Goal: Transaction & Acquisition: Book appointment/travel/reservation

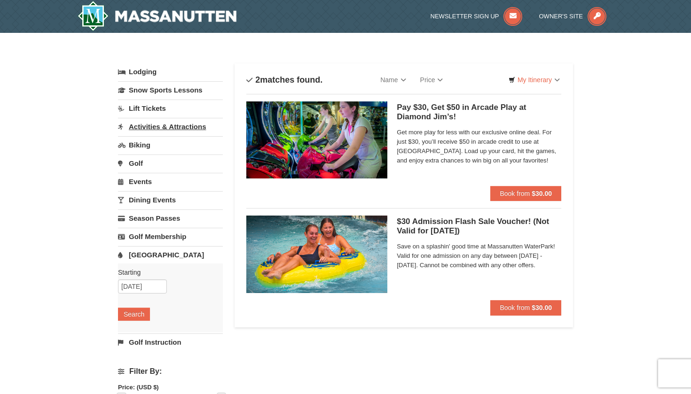
click at [146, 129] on link "Activities & Attractions" at bounding box center [170, 126] width 105 height 17
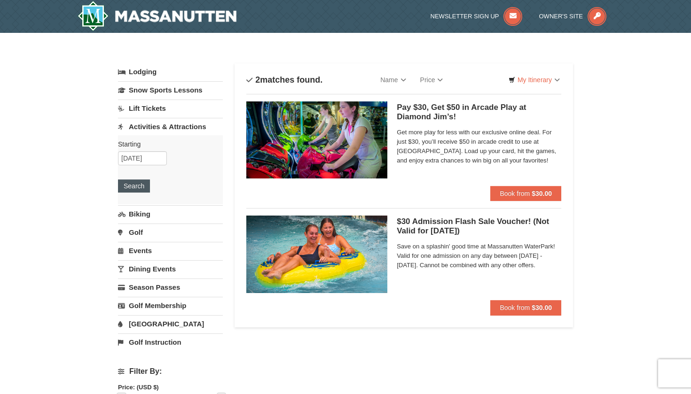
click at [132, 181] on button "Search" at bounding box center [134, 186] width 32 height 13
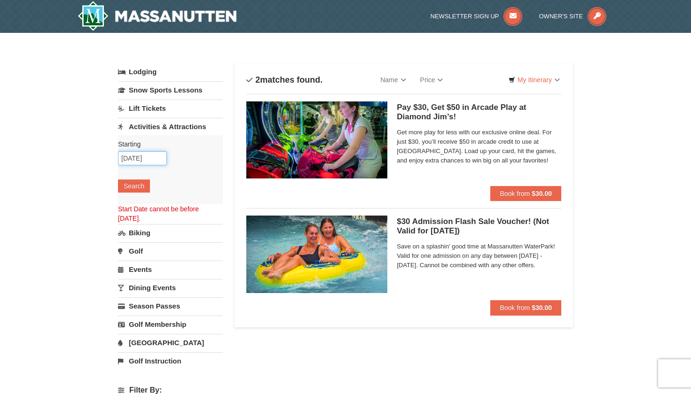
click at [140, 158] on input "09/12/2025" at bounding box center [142, 158] width 49 height 14
click at [130, 187] on button "Search" at bounding box center [134, 186] width 32 height 13
click at [126, 186] on button "Search" at bounding box center [134, 186] width 32 height 13
click at [271, 131] on img at bounding box center [316, 140] width 141 height 77
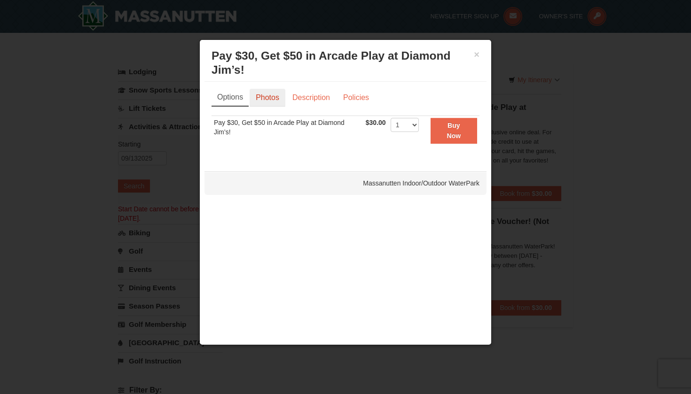
click at [278, 99] on link "Photos" at bounding box center [268, 98] width 36 height 18
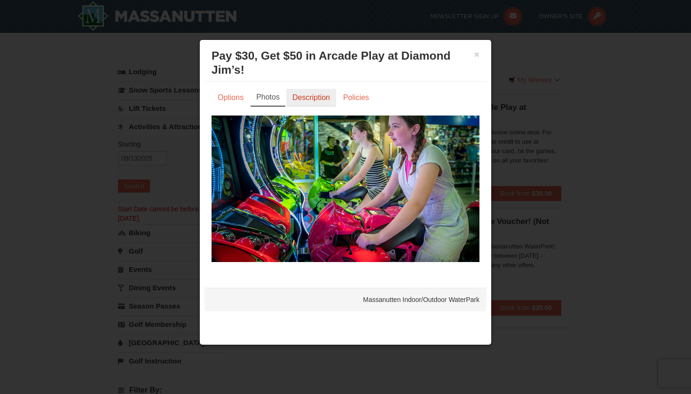
click at [302, 96] on link "Description" at bounding box center [311, 98] width 50 height 18
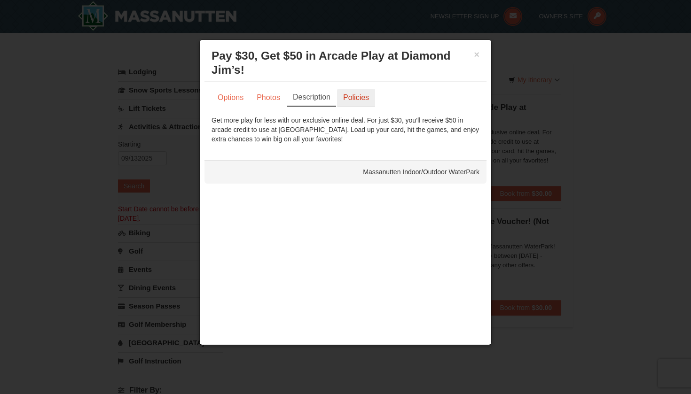
click at [348, 102] on link "Policies" at bounding box center [356, 98] width 38 height 18
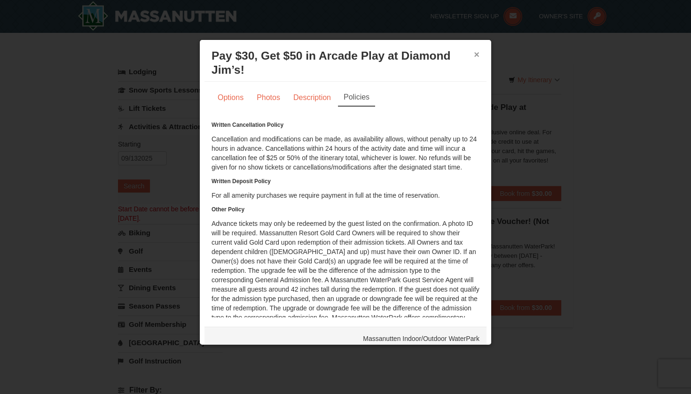
click at [474, 54] on button "×" at bounding box center [477, 54] width 6 height 9
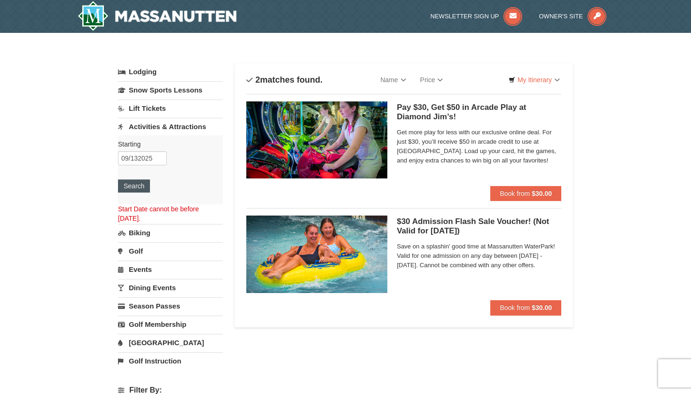
click at [123, 186] on button "Search" at bounding box center [134, 186] width 32 height 13
click at [140, 163] on input "09/132025" at bounding box center [142, 158] width 49 height 14
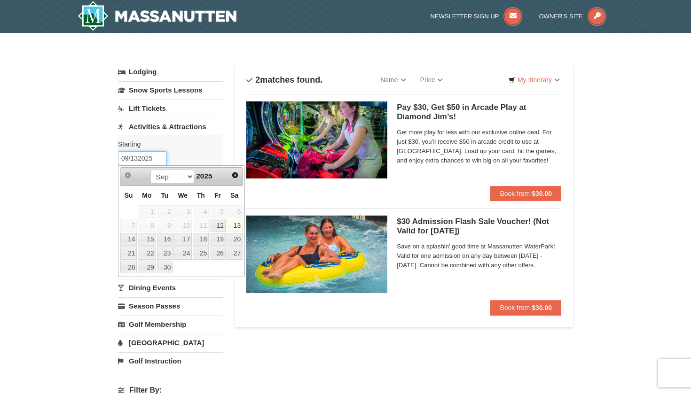
click at [138, 162] on input "09/132025" at bounding box center [142, 158] width 49 height 14
click at [211, 231] on link "12" at bounding box center [218, 225] width 16 height 13
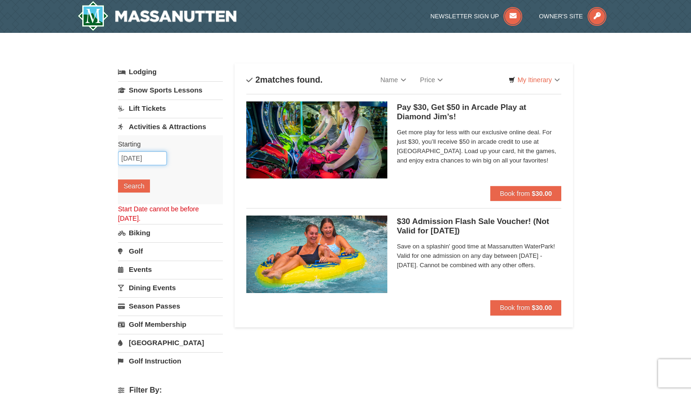
click at [142, 160] on input "09/12/2025" at bounding box center [142, 158] width 49 height 14
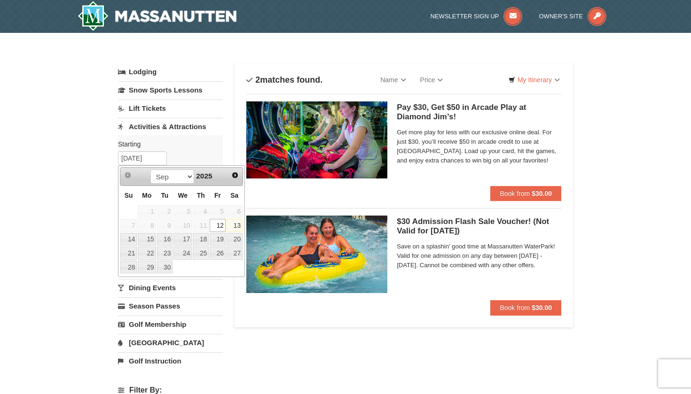
click at [236, 220] on link "13" at bounding box center [235, 225] width 16 height 13
type input "[DATE]"
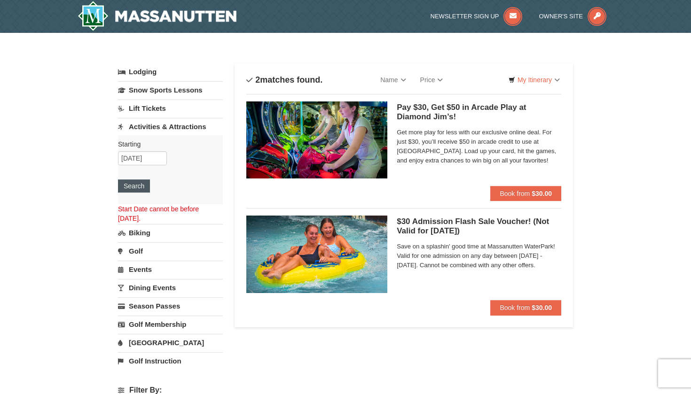
click at [118, 191] on button "Search" at bounding box center [134, 186] width 32 height 13
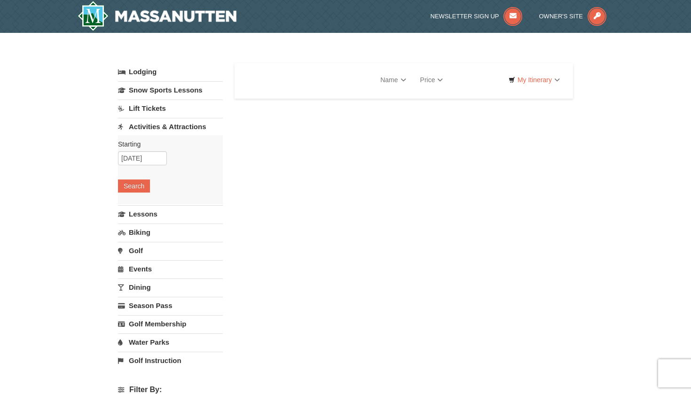
select select "9"
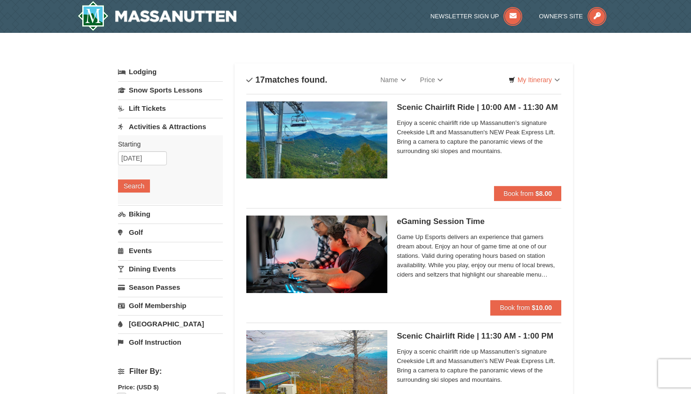
click at [410, 112] on h5 "Scenic Chairlift Ride | 10:00 AM - 11:30 AM Massanutten Scenic Chairlift Rides" at bounding box center [479, 107] width 165 height 9
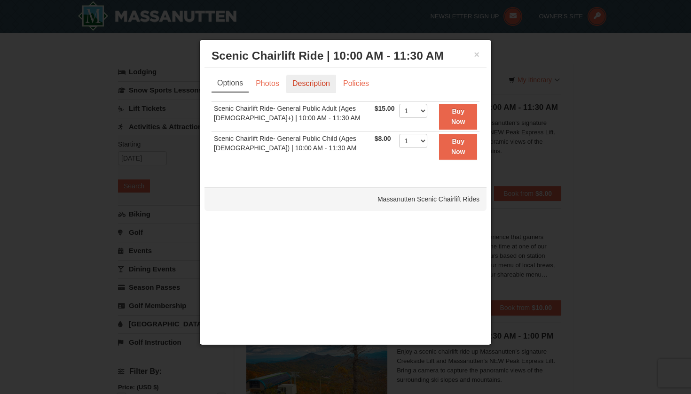
click at [317, 79] on link "Description" at bounding box center [311, 84] width 50 height 18
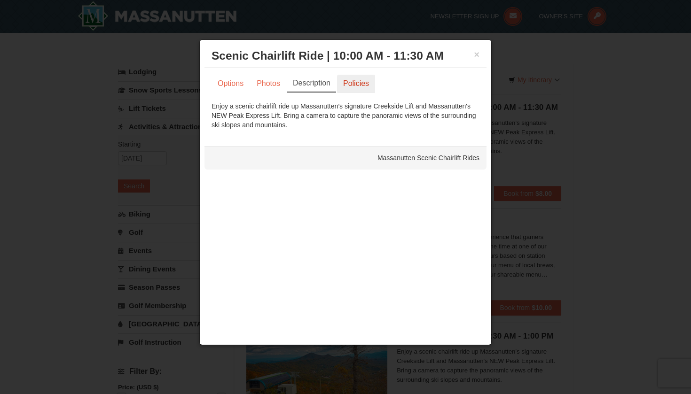
click at [347, 89] on link "Policies" at bounding box center [356, 84] width 38 height 18
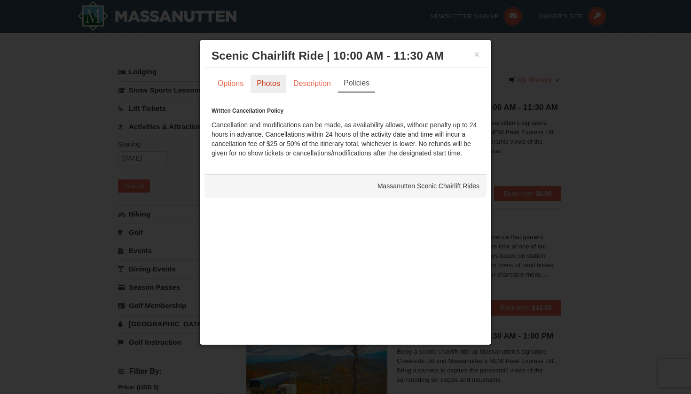
click at [271, 79] on link "Photos" at bounding box center [269, 84] width 36 height 18
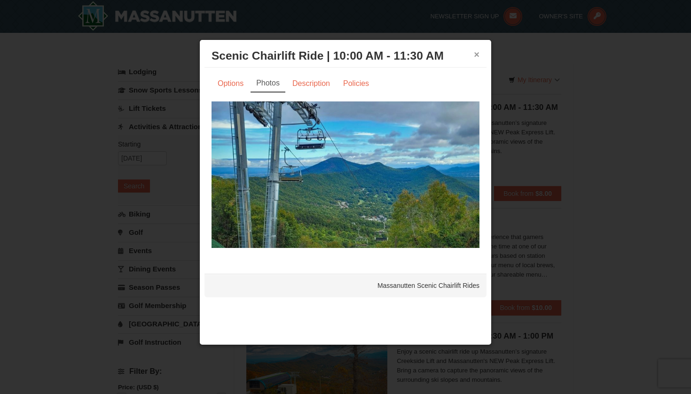
click at [479, 57] on button "×" at bounding box center [477, 54] width 6 height 9
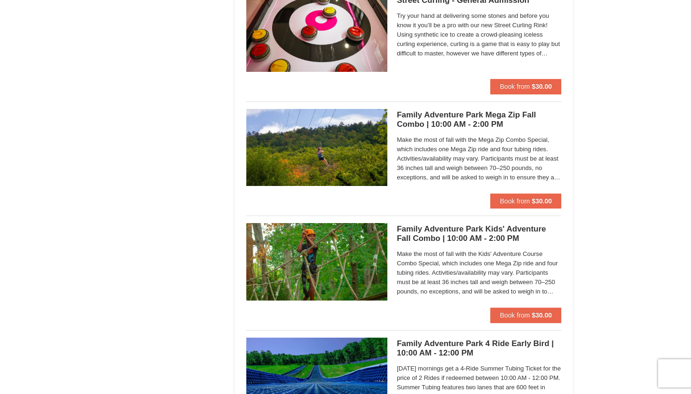
scroll to position [793, 0]
click at [416, 120] on h5 "Family Adventure Park Mega Zip Fall Combo | 10:00 AM - 2:00 PM Massanutten Fami…" at bounding box center [479, 120] width 165 height 19
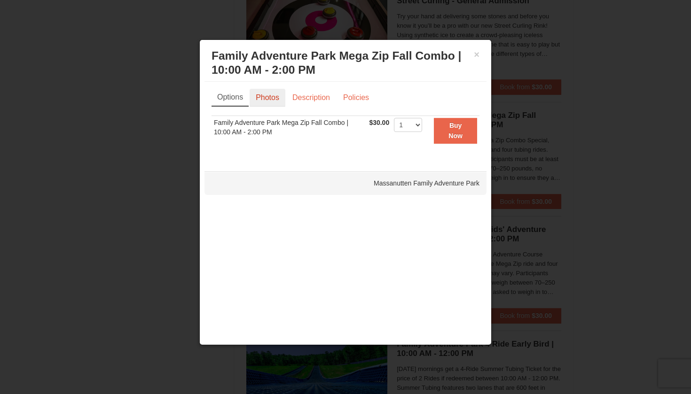
click at [262, 99] on link "Photos" at bounding box center [268, 98] width 36 height 18
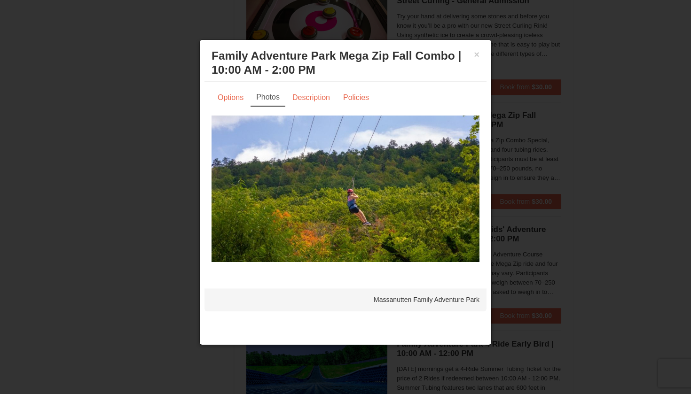
click at [281, 103] on link "Photos" at bounding box center [268, 98] width 35 height 18
click at [303, 103] on link "Description" at bounding box center [311, 98] width 50 height 18
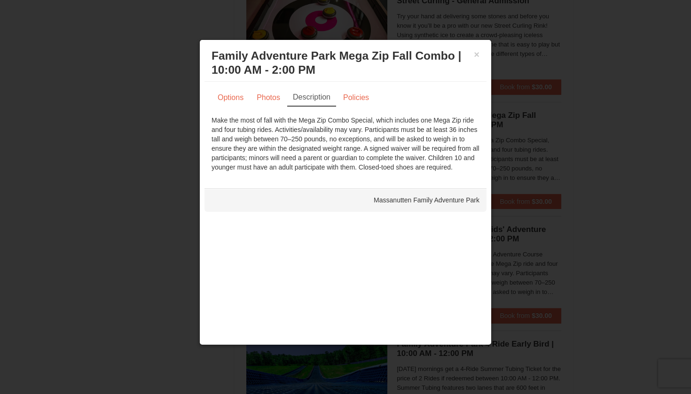
click at [332, 110] on div "Options Photos Description Policies Sorry, no matches found. Please remove some…" at bounding box center [346, 130] width 268 height 83
click at [346, 102] on link "Policies" at bounding box center [356, 98] width 38 height 18
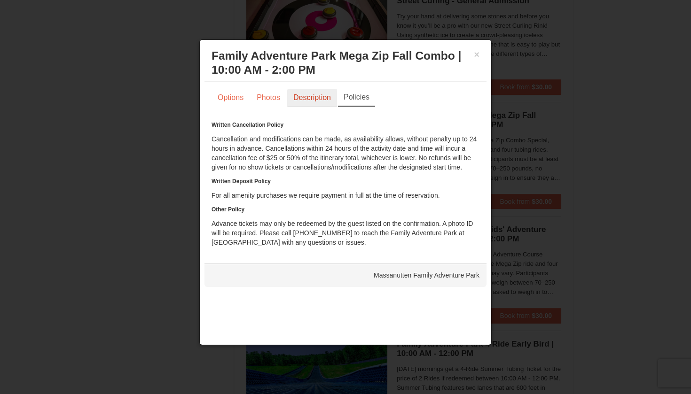
click at [310, 97] on link "Description" at bounding box center [312, 98] width 50 height 18
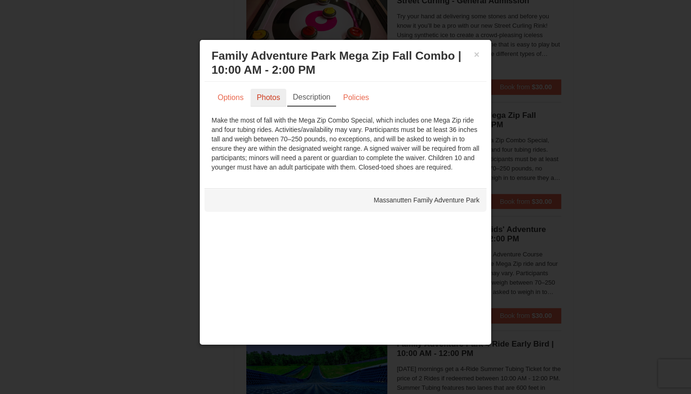
click at [268, 99] on link "Photos" at bounding box center [269, 98] width 36 height 18
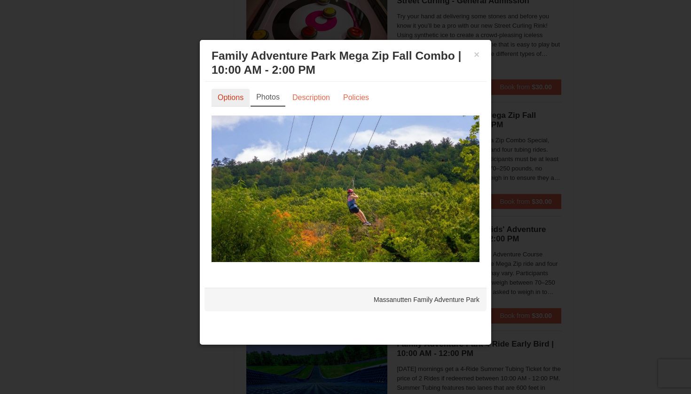
click at [231, 103] on link "Options" at bounding box center [231, 98] width 38 height 18
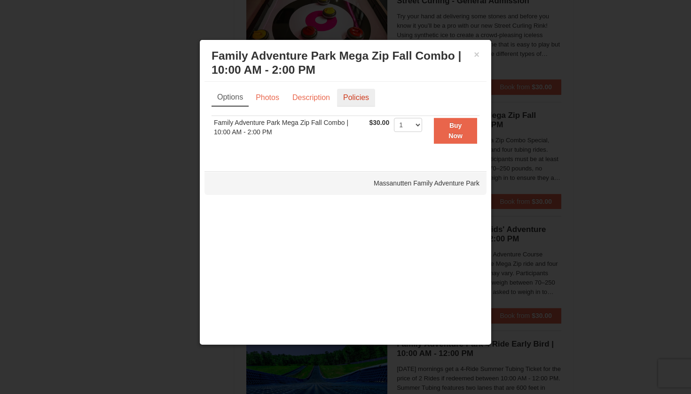
click at [365, 102] on link "Policies" at bounding box center [356, 98] width 38 height 18
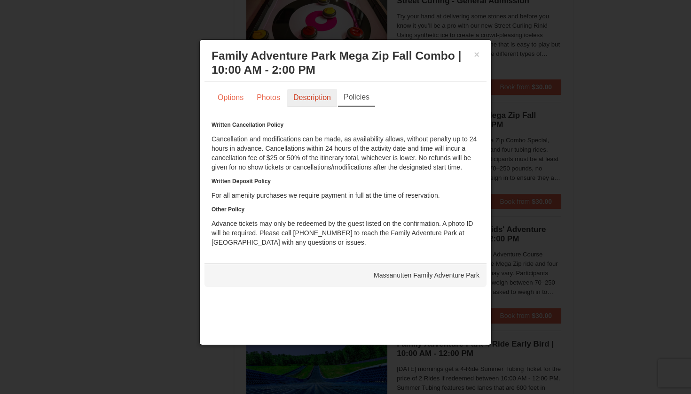
click at [320, 95] on link "Description" at bounding box center [312, 98] width 50 height 18
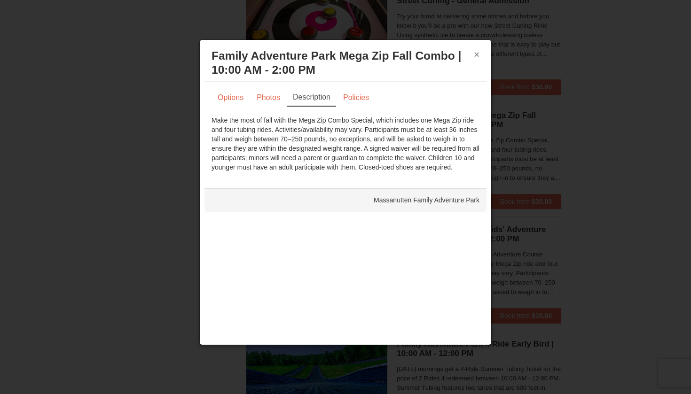
click at [477, 56] on button "×" at bounding box center [477, 54] width 6 height 9
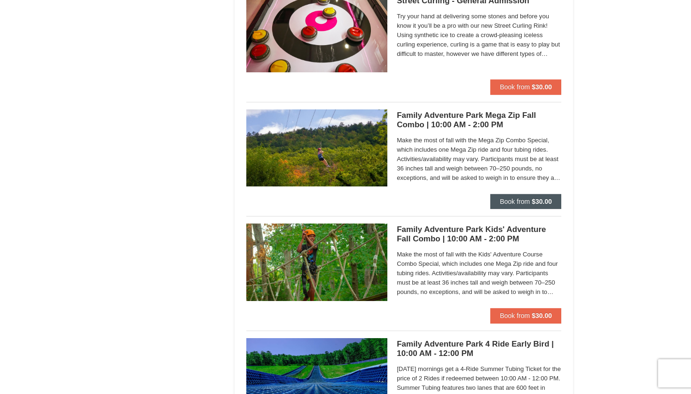
click at [523, 199] on span "Book from" at bounding box center [515, 202] width 30 height 8
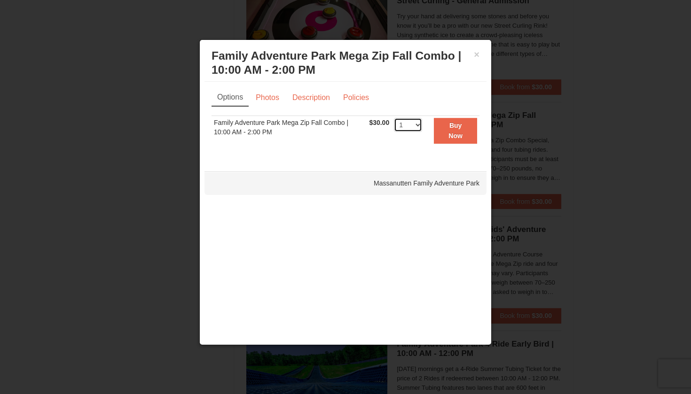
select select "2"
click at [461, 126] on strong "Buy Now" at bounding box center [455, 131] width 14 height 18
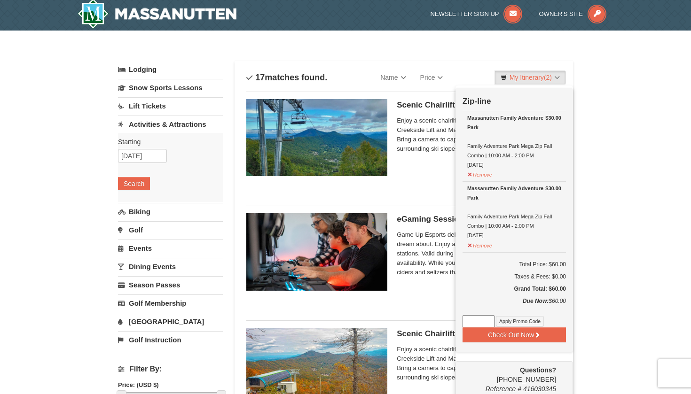
scroll to position [3, 0]
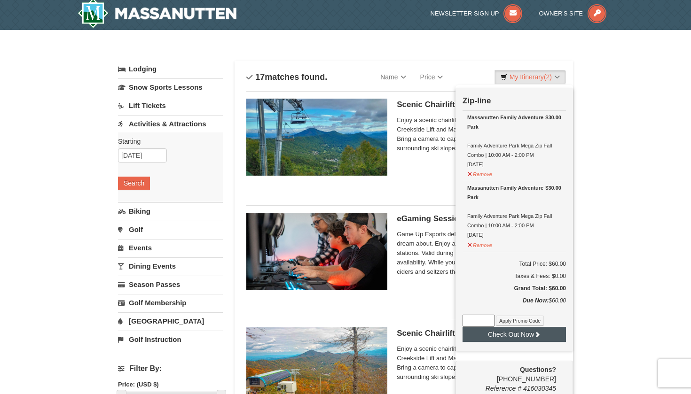
click at [528, 337] on button "Check Out Now" at bounding box center [514, 334] width 103 height 15
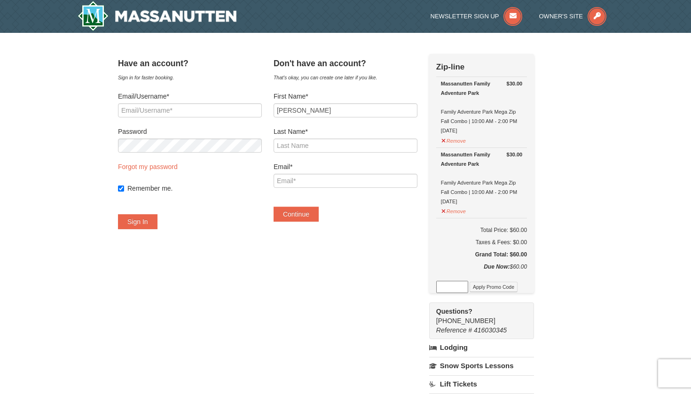
type input "[PERSON_NAME]"
type input "l"
type input "Lyles"
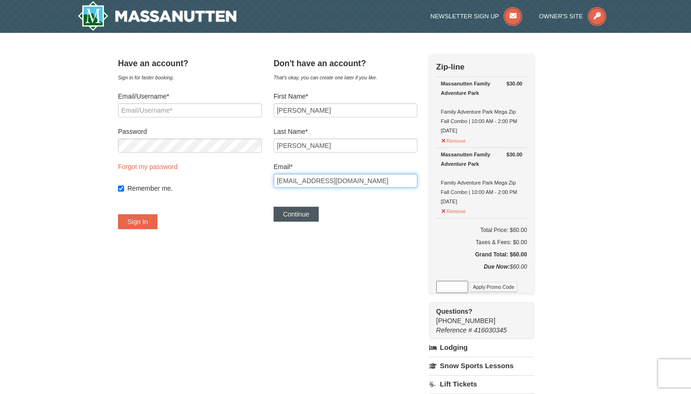
type input "karalyles21@gmail.com"
click at [303, 215] on button "Continue" at bounding box center [296, 214] width 45 height 15
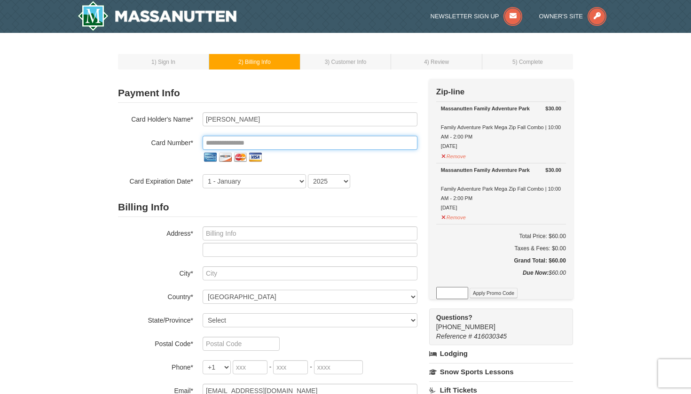
click at [239, 142] on input "tel" at bounding box center [310, 143] width 215 height 14
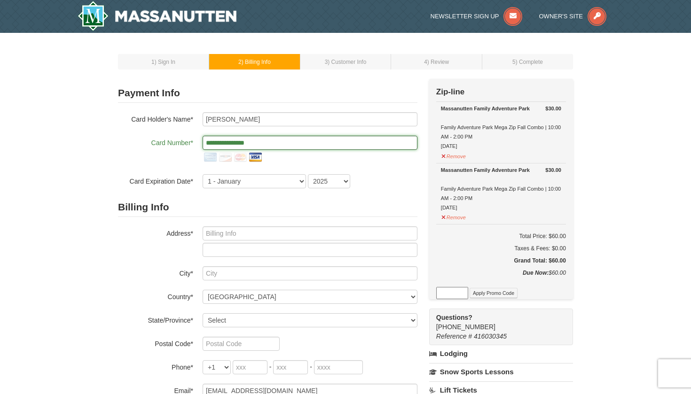
type input "**********"
select select "2"
select select "2026"
click at [247, 242] on div at bounding box center [310, 242] width 215 height 31
type input "902 harbour north drive"
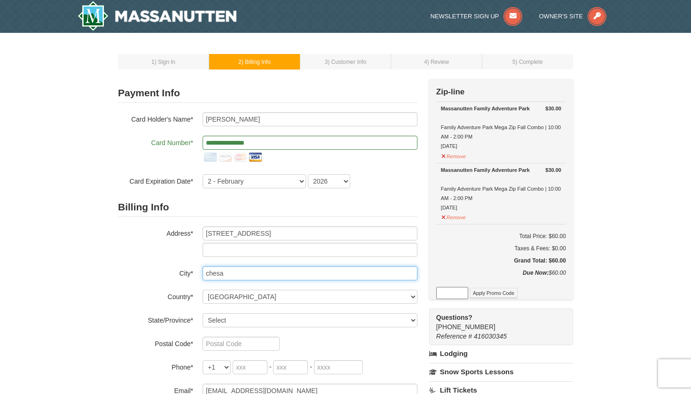
click at [412, 272] on input "chesa" at bounding box center [310, 274] width 215 height 14
click at [329, 276] on input "chesa" at bounding box center [310, 274] width 215 height 14
type input "chesapeake"
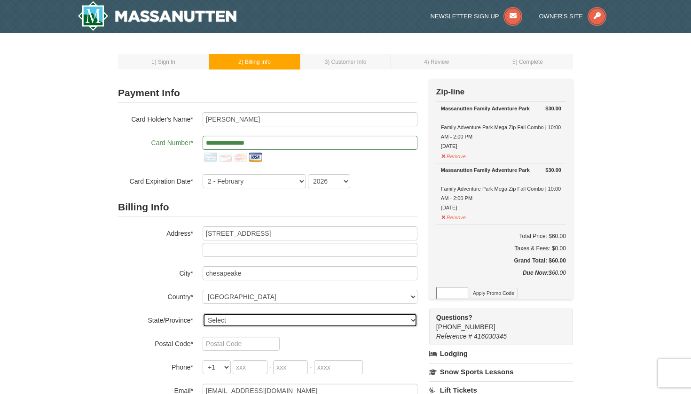
select select "VA"
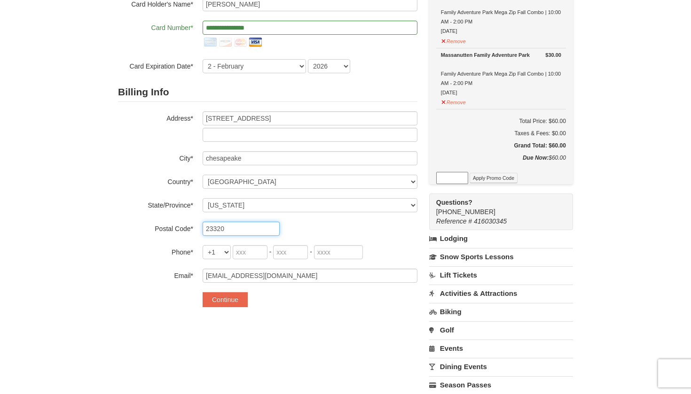
scroll to position [119, 0]
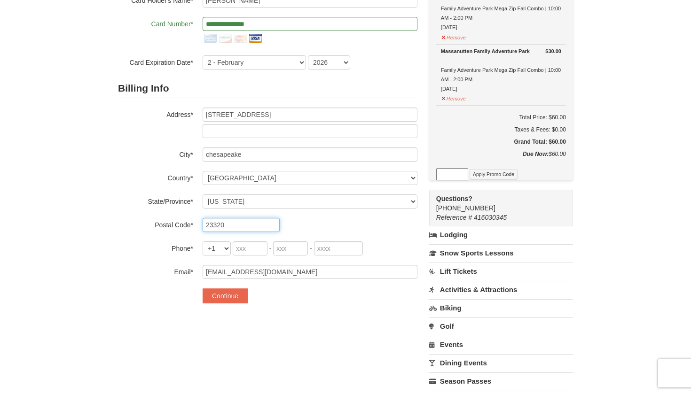
type input "23320"
click at [248, 251] on input "tel" at bounding box center [250, 249] width 35 height 14
type input "757"
click at [279, 251] on input "tel" at bounding box center [290, 249] width 35 height 14
type input "806"
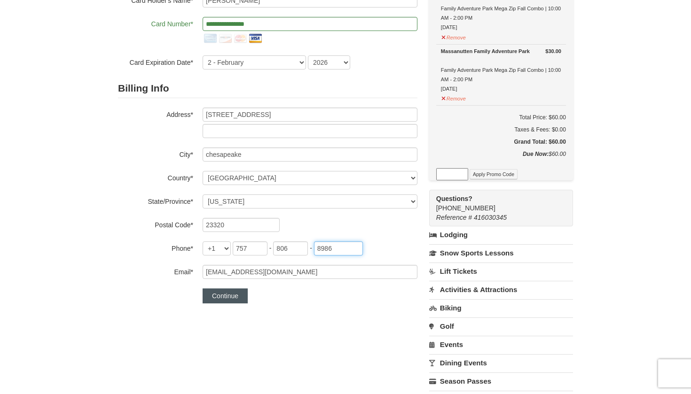
type input "8986"
click at [212, 299] on button "Continue" at bounding box center [225, 296] width 45 height 15
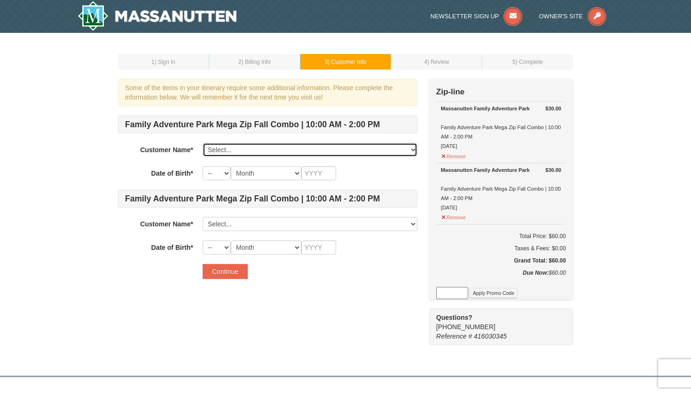
select select "28253508"
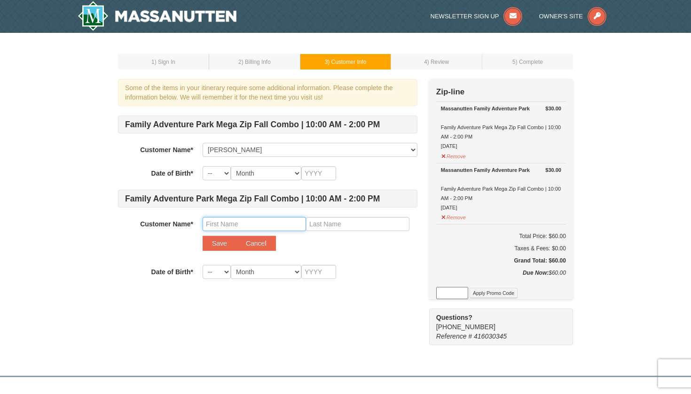
type input "d"
type input "[PERSON_NAME]"
type input "f"
type input "Ford"
select select "12"
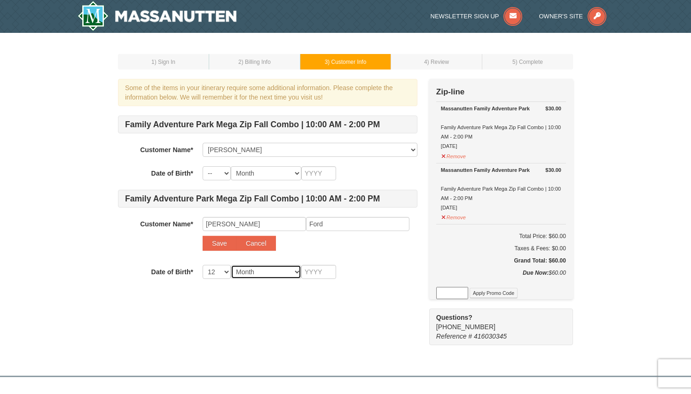
select select "12"
select select "27"
click at [312, 273] on input "text" at bounding box center [318, 272] width 35 height 14
type input "1999"
select select "13"
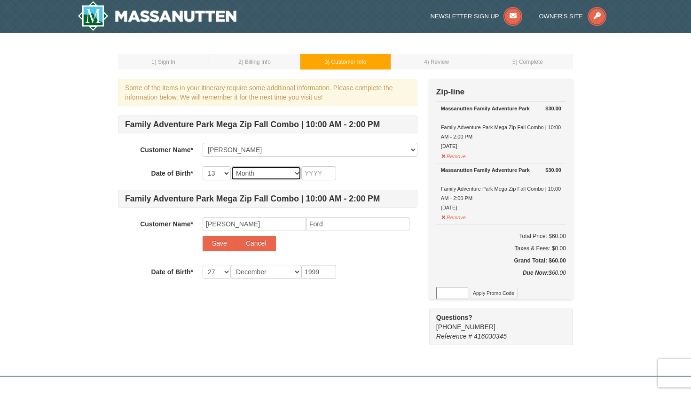
select select "11"
click at [306, 173] on input "text" at bounding box center [318, 173] width 35 height 14
type input "1996"
click at [216, 243] on button "Save" at bounding box center [220, 243] width 34 height 15
select select
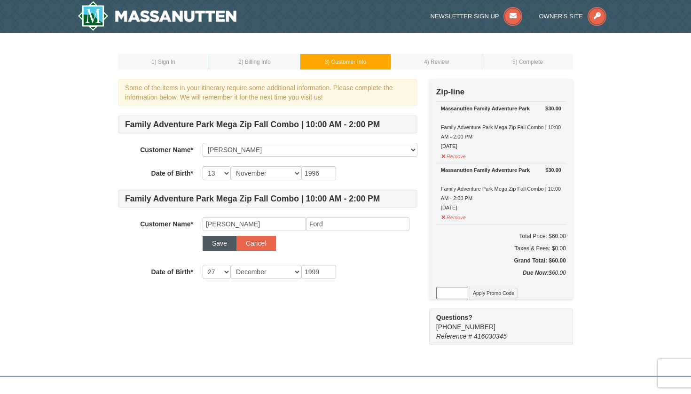
select select
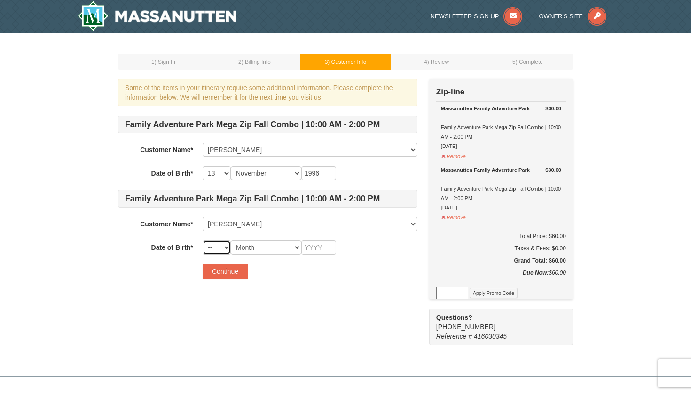
select select "27"
select select "12"
click at [310, 246] on input "text" at bounding box center [318, 248] width 35 height 14
type input "1999"
click at [222, 275] on button "Continue" at bounding box center [225, 271] width 45 height 15
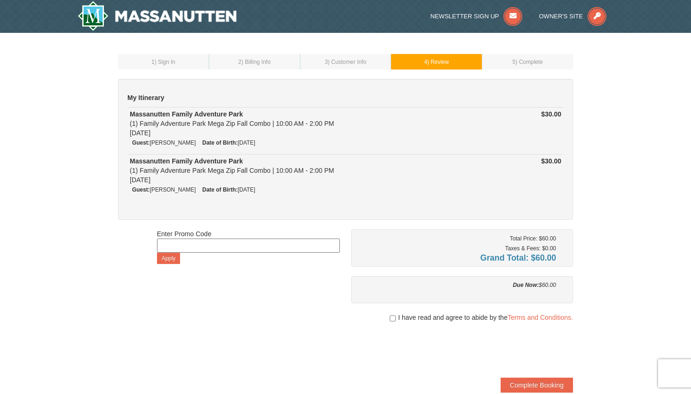
click at [387, 318] on div "I have read and agree to abide by the Terms and Conditions." at bounding box center [462, 317] width 222 height 9
click at [396, 318] on div "I have read and agree to abide by the Terms and Conditions." at bounding box center [462, 317] width 222 height 9
click at [393, 317] on input "checkbox" at bounding box center [393, 319] width 6 height 8
checkbox input "true"
click at [506, 382] on button "Complete Booking" at bounding box center [537, 385] width 72 height 15
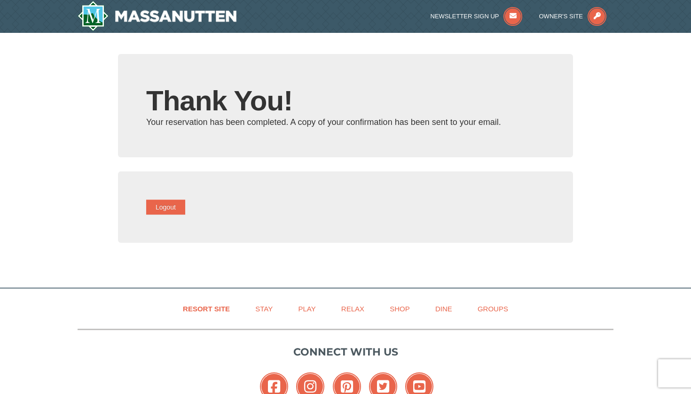
type input "[EMAIL_ADDRESS][DOMAIN_NAME]"
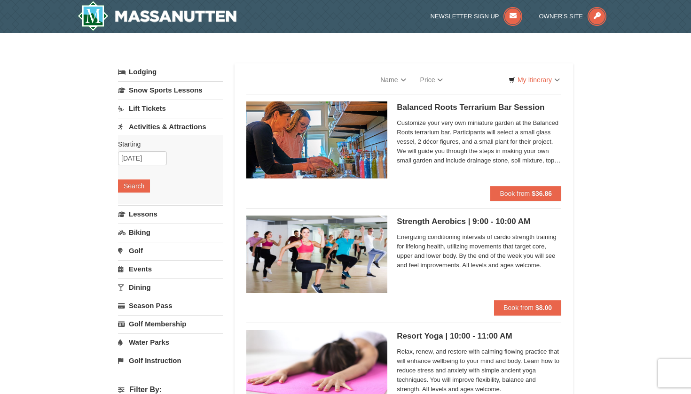
select select "9"
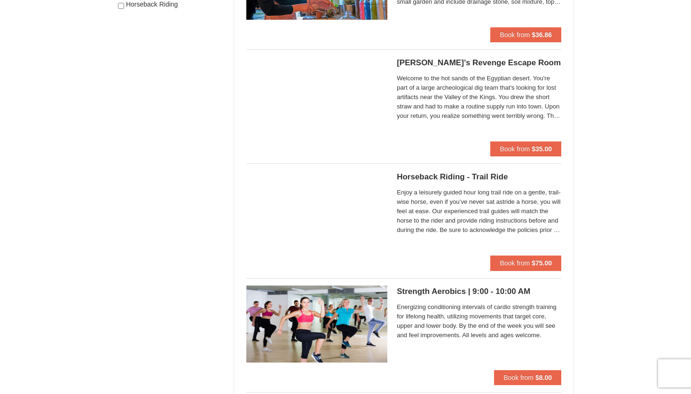
scroll to position [617, 0]
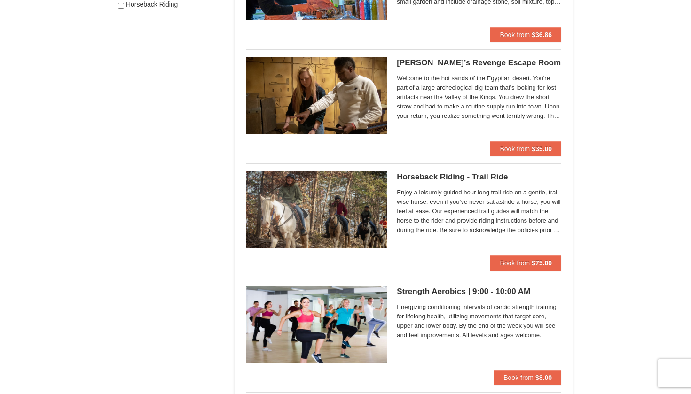
click at [410, 175] on h5 "Horseback Riding - Trail Ride [GEOGRAPHIC_DATA][PERSON_NAME] Stable and Petting…" at bounding box center [479, 177] width 165 height 9
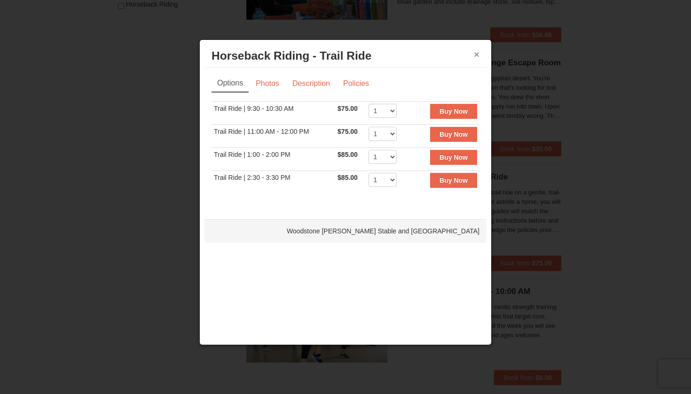
click at [474, 58] on button "×" at bounding box center [477, 54] width 6 height 9
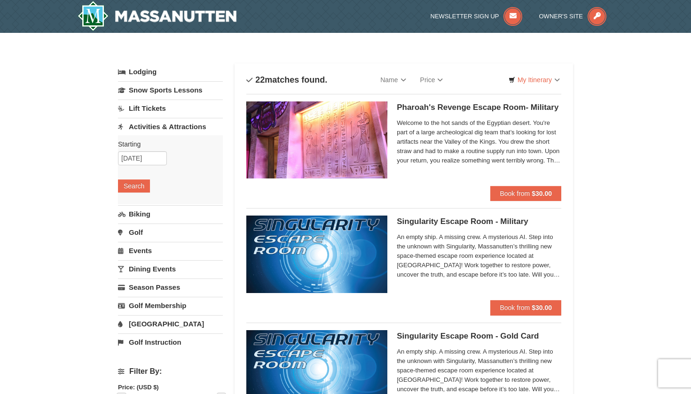
scroll to position [0, 0]
click at [137, 156] on input "[DATE]" at bounding box center [142, 158] width 49 height 14
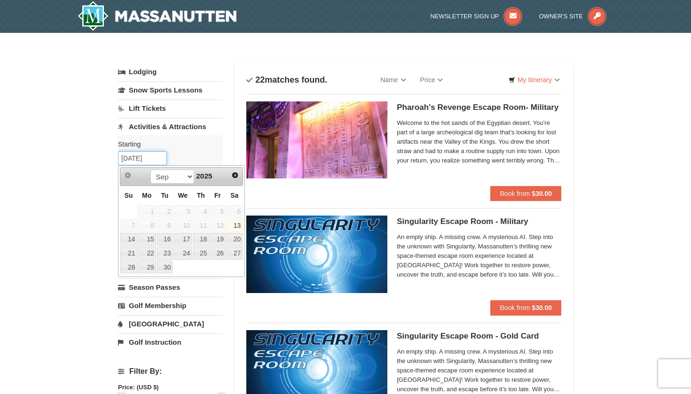
type input "[DATE]"
click at [234, 228] on link "13" at bounding box center [235, 225] width 16 height 13
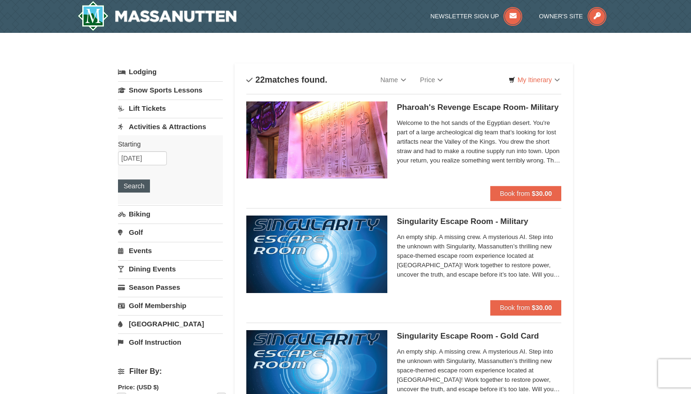
click at [130, 189] on button "Search" at bounding box center [134, 186] width 32 height 13
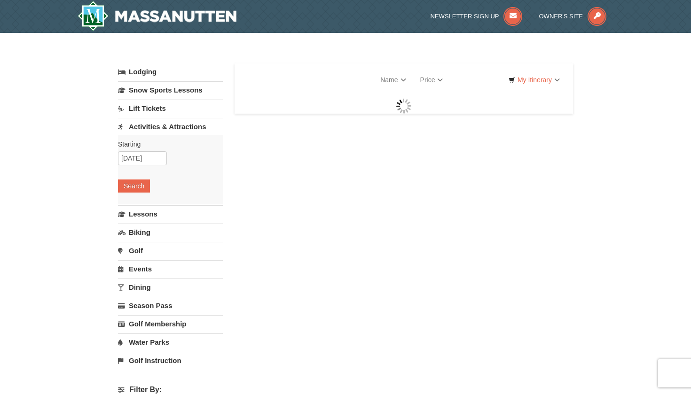
select select "9"
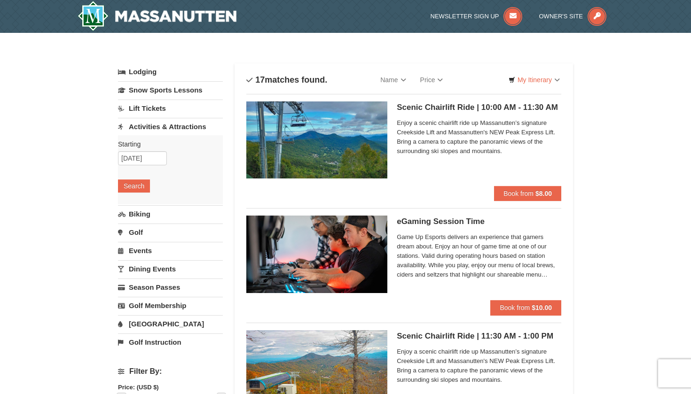
click at [154, 6] on img at bounding box center [157, 16] width 159 height 30
